Goal: Find specific page/section: Find specific page/section

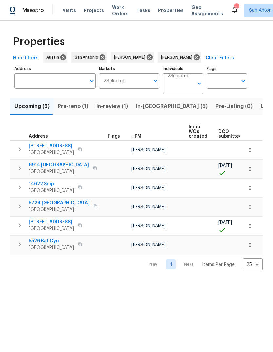
click at [151, 110] on span "In-[GEOGRAPHIC_DATA] (5)" at bounding box center [172, 106] width 72 height 9
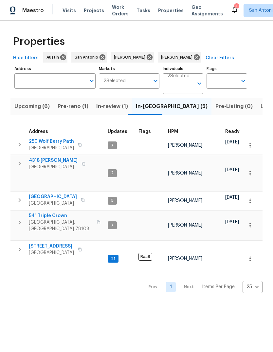
click at [55, 139] on span "250 Wolf Berry Path" at bounding box center [51, 141] width 45 height 7
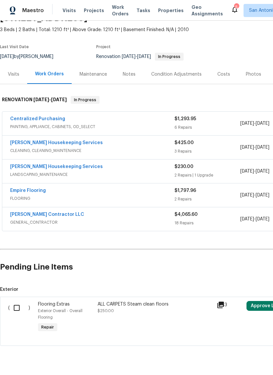
scroll to position [34, 0]
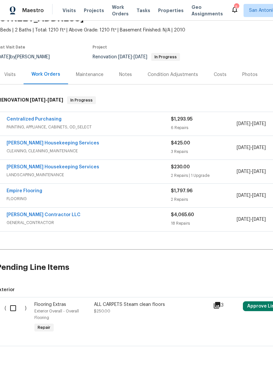
click at [14, 309] on input "checkbox" at bounding box center [15, 308] width 19 height 14
checkbox input "true"
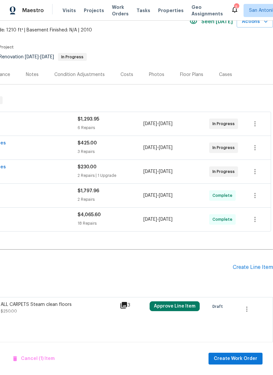
scroll to position [34, 97]
click at [252, 311] on button "button" at bounding box center [247, 309] width 16 height 16
click at [254, 311] on li "Cancel" at bounding box center [251, 308] width 25 height 11
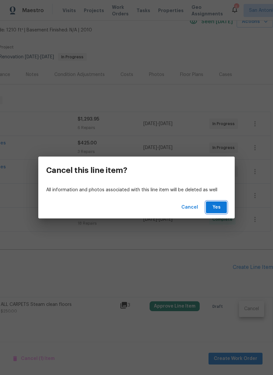
click at [216, 211] on button "Yes" at bounding box center [216, 207] width 21 height 12
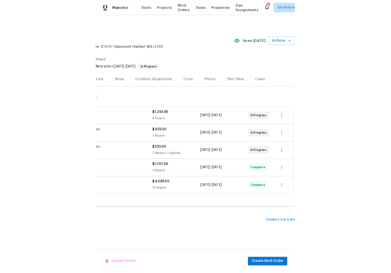
scroll to position [0, 97]
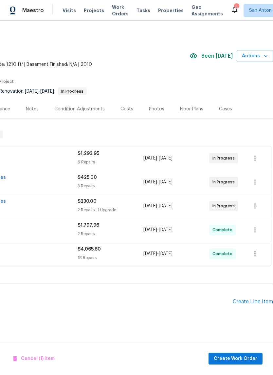
click at [157, 103] on div "Photos" at bounding box center [156, 108] width 31 height 19
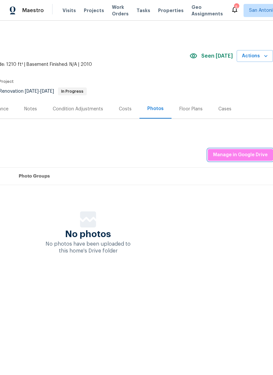
click at [240, 156] on span "Manage in Google Drive" at bounding box center [240, 155] width 55 height 8
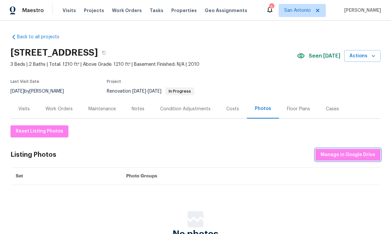
click at [351, 156] on span "Manage in Google Drive" at bounding box center [347, 155] width 55 height 8
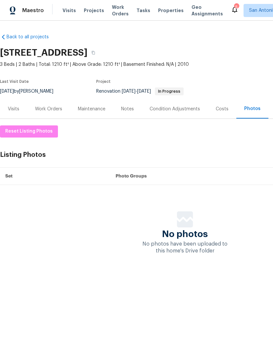
click at [48, 110] on div "Work Orders" at bounding box center [48, 109] width 27 height 7
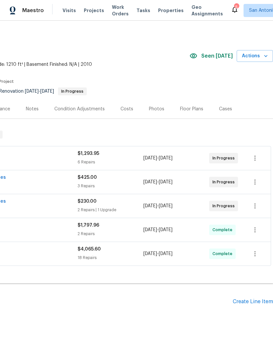
scroll to position [0, 97]
click at [32, 111] on div "Notes" at bounding box center [32, 109] width 13 height 7
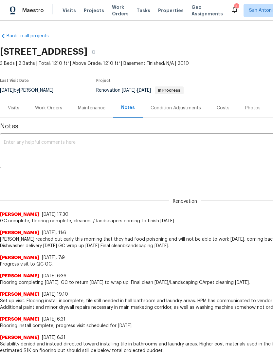
scroll to position [1, 0]
click at [12, 108] on div "Visits" at bounding box center [13, 108] width 11 height 7
